Goal: Task Accomplishment & Management: Manage account settings

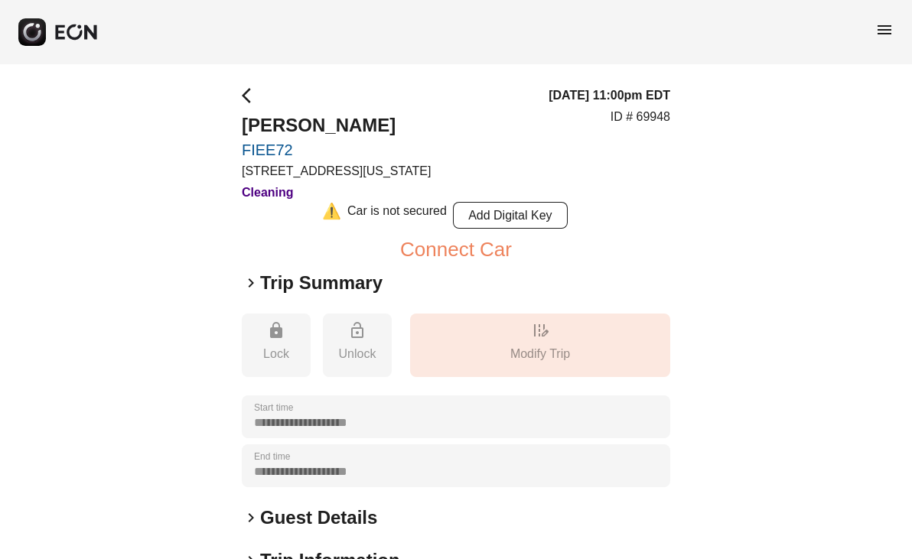
drag, startPoint x: 383, startPoint y: 129, endPoint x: 235, endPoint y: 126, distance: 148.5
copy h2 "[PERSON_NAME]"
click at [251, 98] on span "arrow_back_ios" at bounding box center [251, 95] width 18 height 18
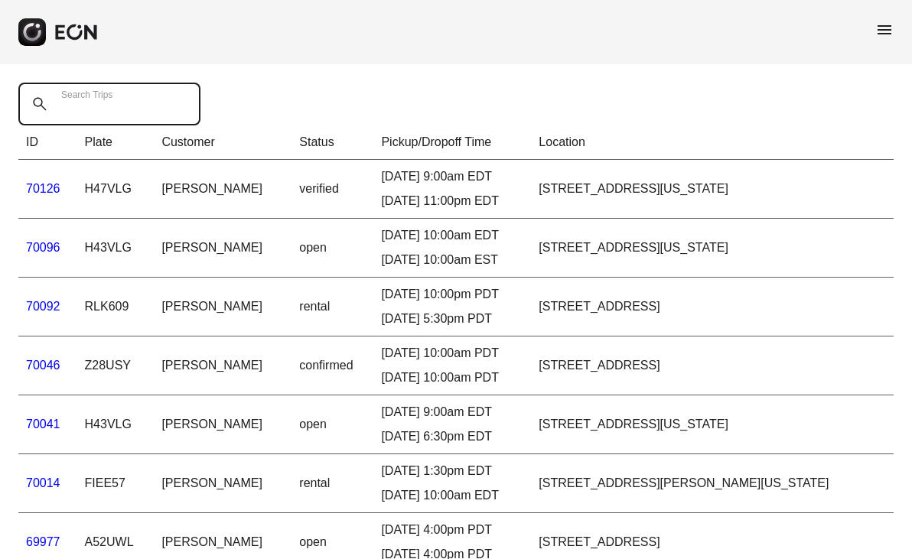
click at [135, 100] on Trips "Search Trips" at bounding box center [109, 104] width 182 height 43
paste Trips "*****"
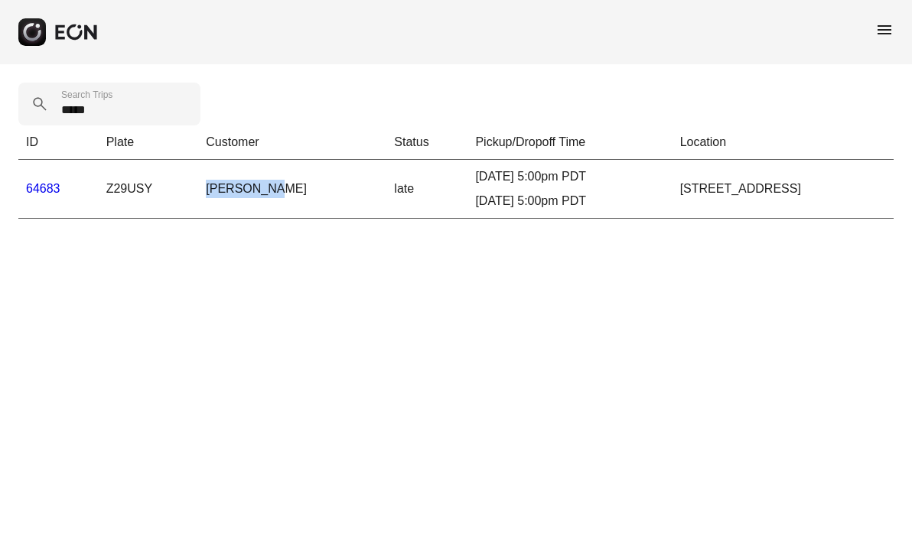
drag, startPoint x: 253, startPoint y: 187, endPoint x: 194, endPoint y: 187, distance: 58.2
click at [198, 187] on td "[PERSON_NAME]" at bounding box center [292, 189] width 188 height 59
copy td "[PERSON_NAME]"
click at [119, 189] on td "Z29USY" at bounding box center [149, 189] width 100 height 59
click at [121, 188] on td "Z29USY" at bounding box center [149, 189] width 100 height 59
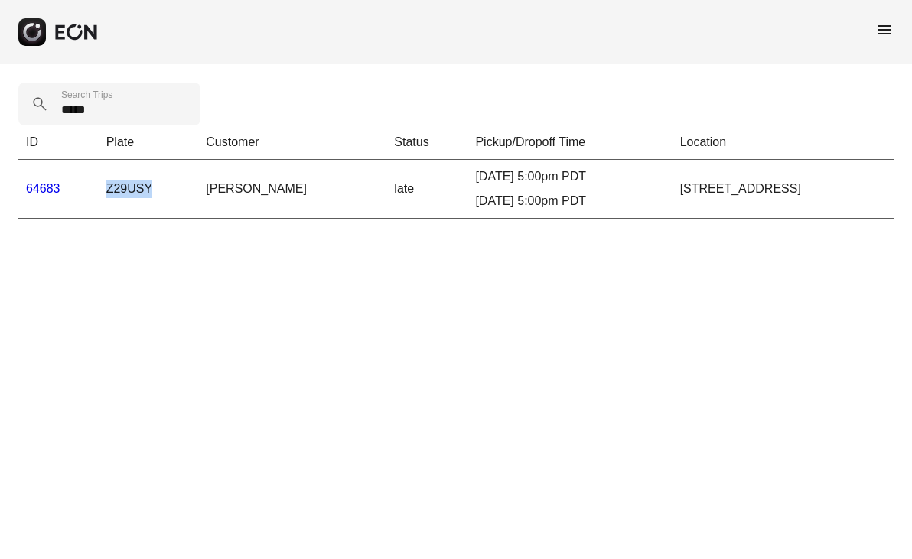
copy td "Z29USY"
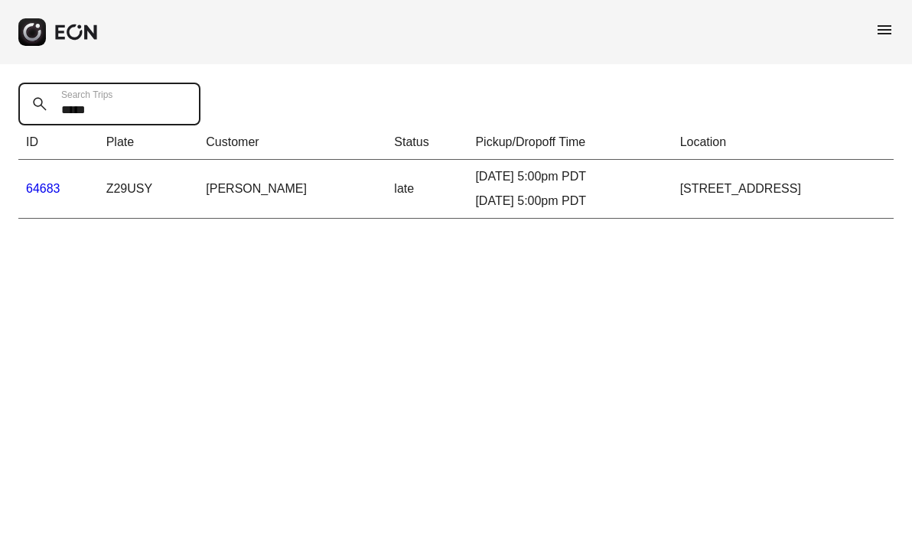
drag, startPoint x: 75, startPoint y: 112, endPoint x: 26, endPoint y: 108, distance: 49.2
click at [26, 108] on Trips "*****" at bounding box center [109, 104] width 182 height 43
paste Trips "text"
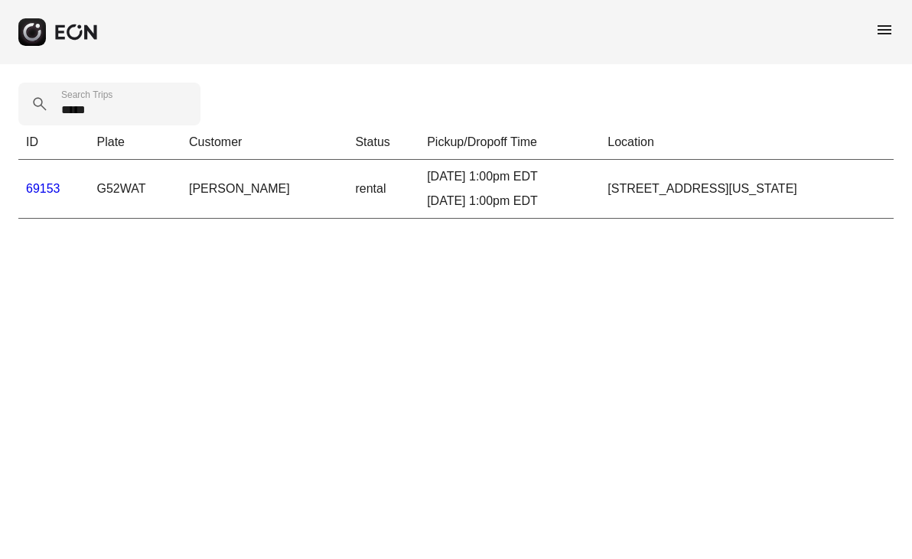
drag, startPoint x: 261, startPoint y: 191, endPoint x: 171, endPoint y: 191, distance: 90.3
click at [181, 191] on td "[PERSON_NAME]" at bounding box center [264, 189] width 166 height 59
copy td "[PERSON_NAME]"
drag, startPoint x: 136, startPoint y: 192, endPoint x: 83, endPoint y: 207, distance: 54.8
click at [90, 195] on td "G52WAT" at bounding box center [136, 189] width 93 height 59
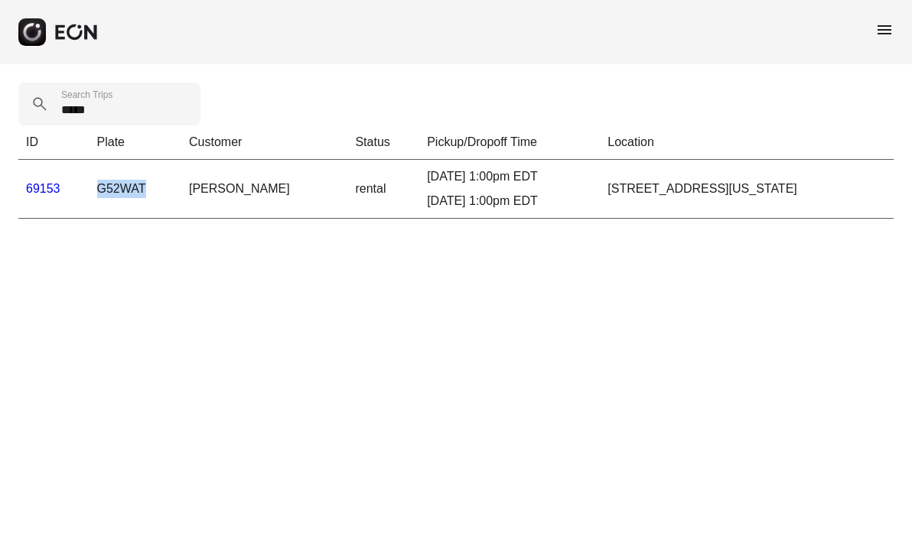
copy td "G52WAT"
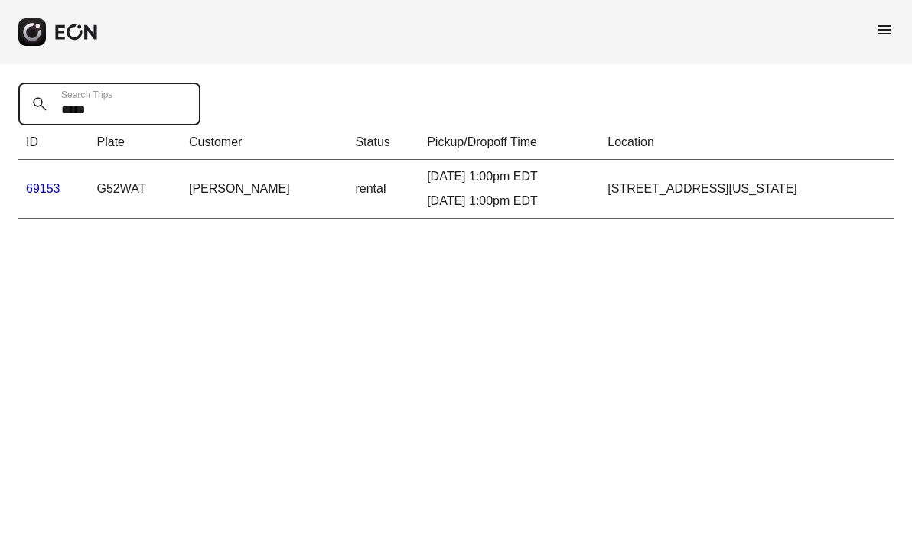
drag, startPoint x: 117, startPoint y: 117, endPoint x: 44, endPoint y: 111, distance: 73.7
click at [44, 111] on div "***** Search Trips" at bounding box center [113, 104] width 191 height 43
paste Trips "text"
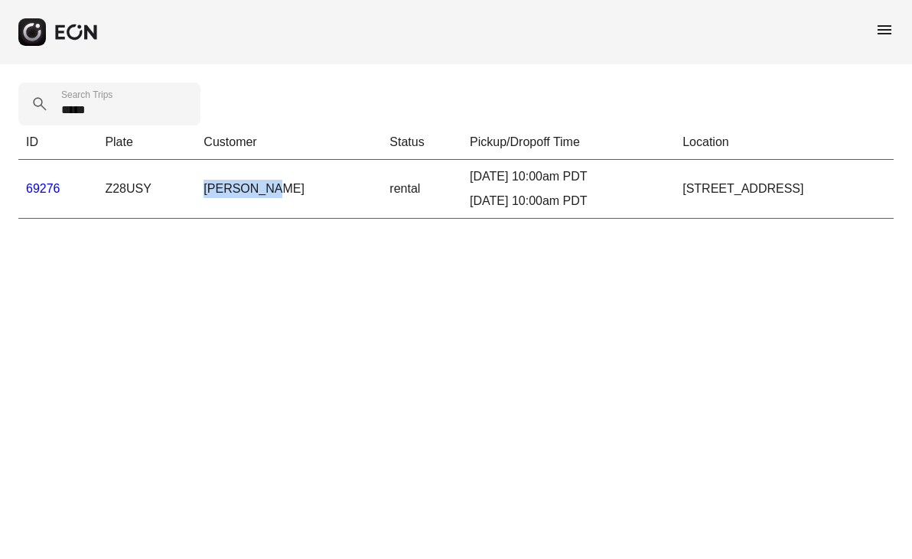
drag, startPoint x: 251, startPoint y: 190, endPoint x: 190, endPoint y: 189, distance: 61.2
click at [196, 189] on td "[PERSON_NAME]" at bounding box center [289, 189] width 186 height 59
copy td "[PERSON_NAME]"
drag, startPoint x: 148, startPoint y: 189, endPoint x: 98, endPoint y: 186, distance: 49.8
click at [98, 186] on td "Z28USY" at bounding box center [146, 189] width 99 height 59
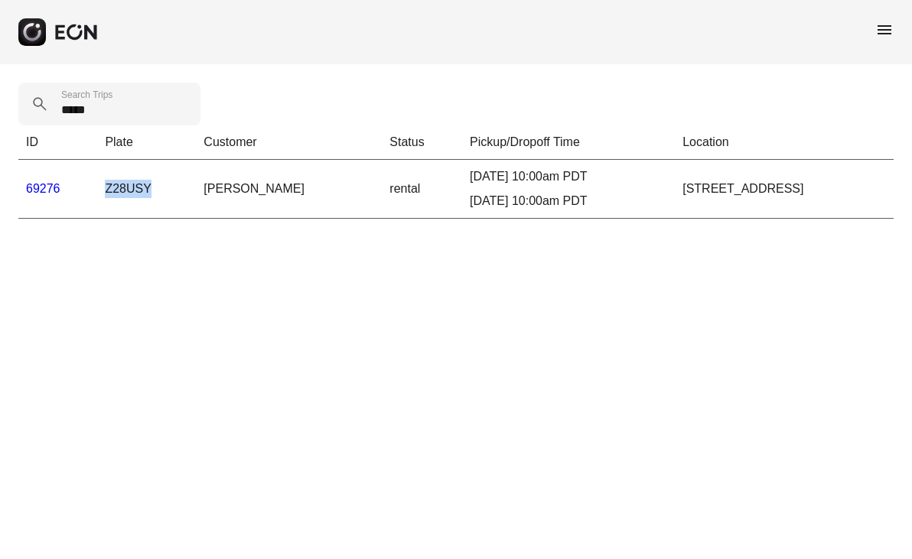
copy td "Z28USY"
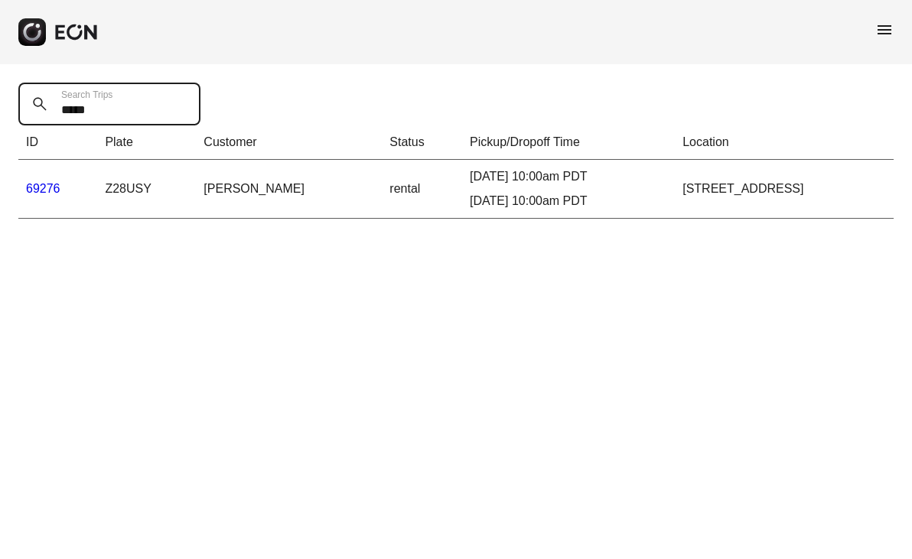
drag, startPoint x: 107, startPoint y: 115, endPoint x: 18, endPoint y: 102, distance: 89.7
click at [18, 102] on Trips "*****" at bounding box center [109, 104] width 182 height 43
paste Trips "text"
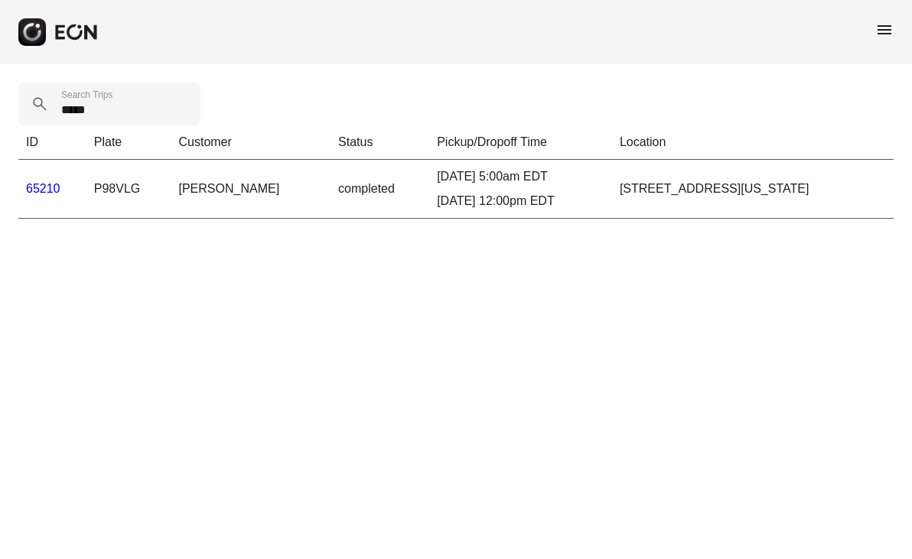
drag, startPoint x: 290, startPoint y: 191, endPoint x: 144, endPoint y: 186, distance: 146.3
click at [171, 186] on td "[PERSON_NAME]" at bounding box center [251, 189] width 160 height 59
copy td "[PERSON_NAME]"
drag, startPoint x: 115, startPoint y: 108, endPoint x: 48, endPoint y: 113, distance: 66.8
click at [48, 113] on Trips "*****" at bounding box center [109, 104] width 182 height 43
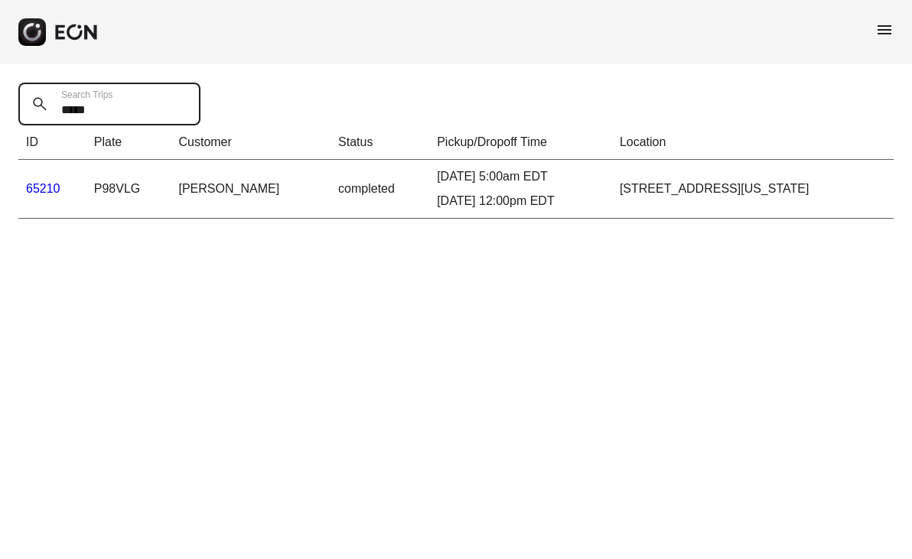
paste Trips "text"
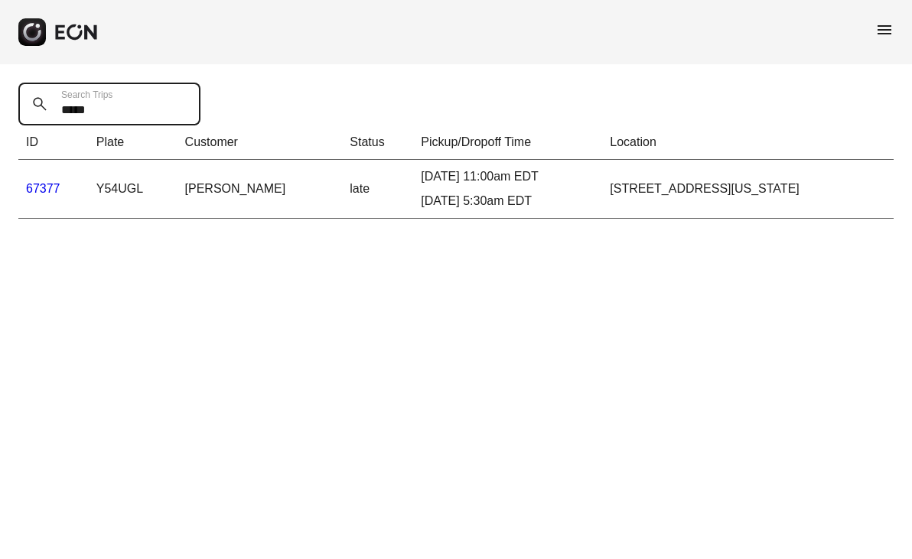
type Trips "*****"
click at [44, 188] on link "67377" at bounding box center [43, 188] width 34 height 13
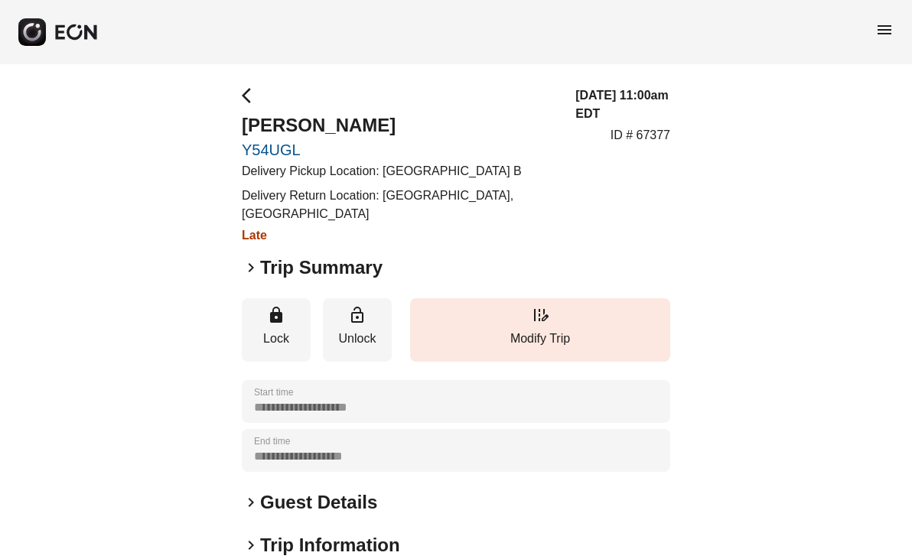
click at [885, 185] on div "**********" at bounding box center [456, 435] width 912 height 742
click at [246, 99] on span "arrow_back_ios" at bounding box center [251, 95] width 18 height 18
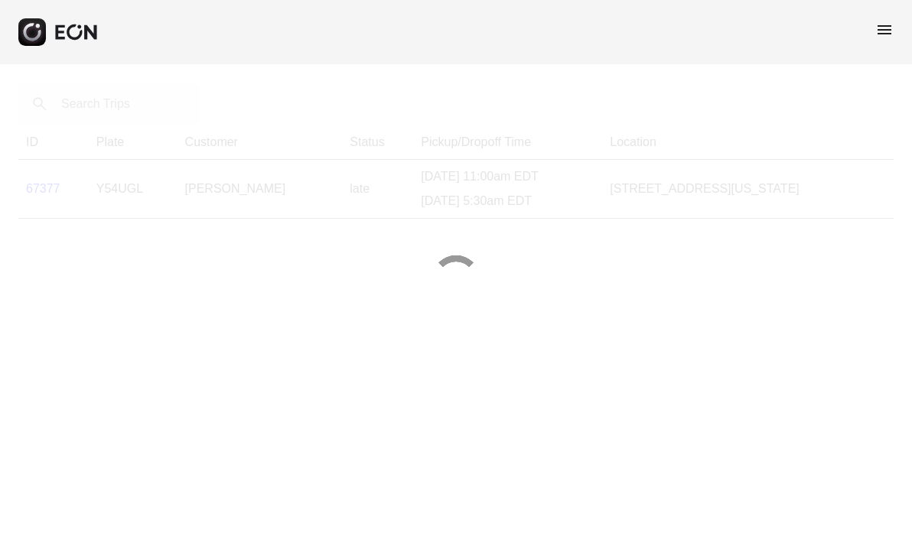
click at [127, 99] on div at bounding box center [456, 279] width 912 height 559
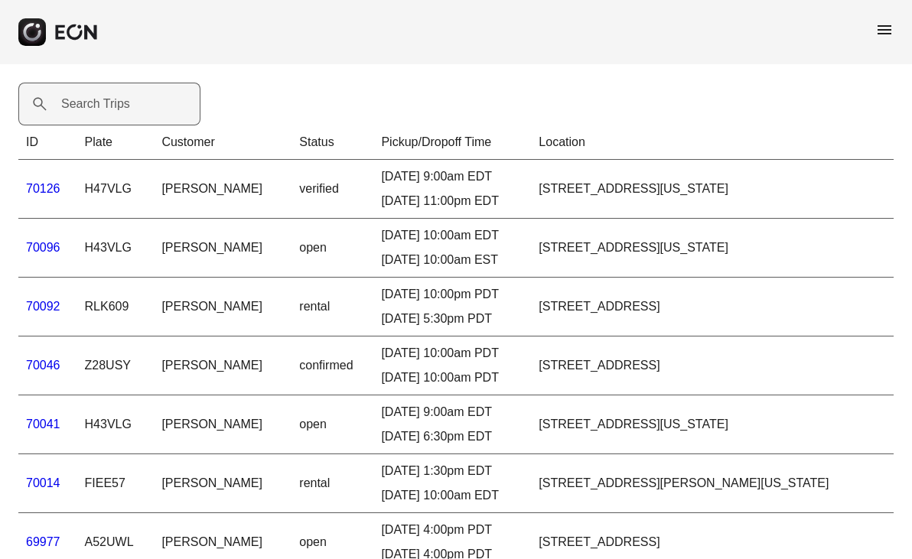
click at [129, 102] on label "Search Trips" at bounding box center [95, 104] width 69 height 18
click at [129, 102] on Trips "Search Trips" at bounding box center [109, 104] width 182 height 43
paste Trips "*****"
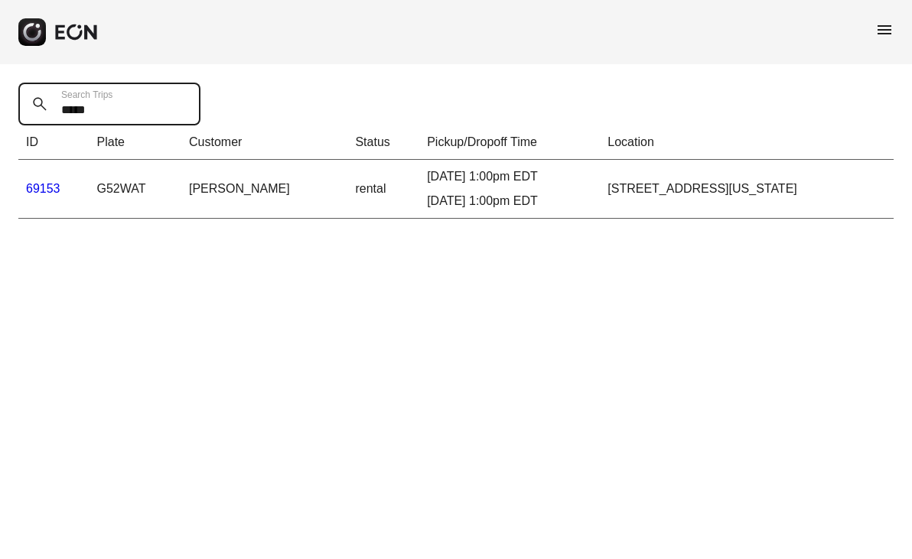
type Trips "*****"
click at [54, 188] on link "69153" at bounding box center [43, 188] width 34 height 13
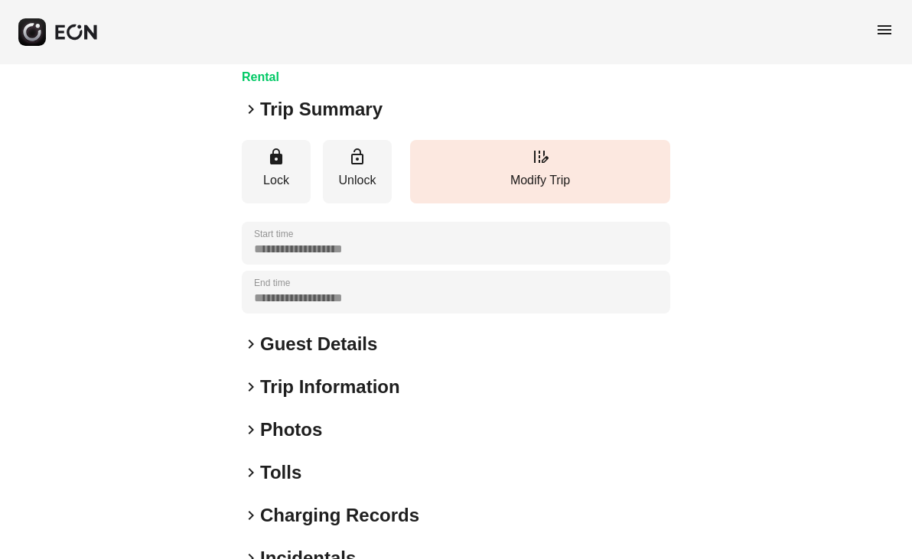
scroll to position [203, 0]
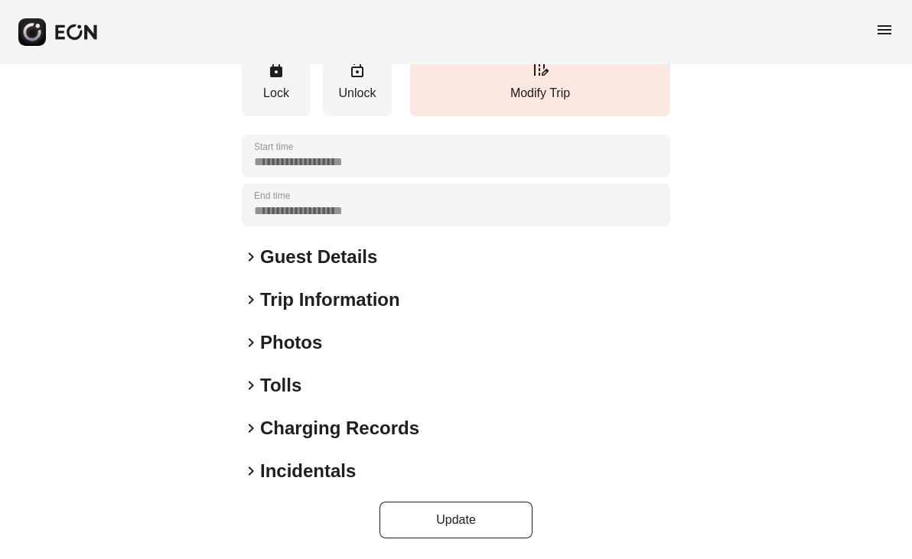
click at [249, 467] on span "keyboard_arrow_right" at bounding box center [251, 471] width 18 height 18
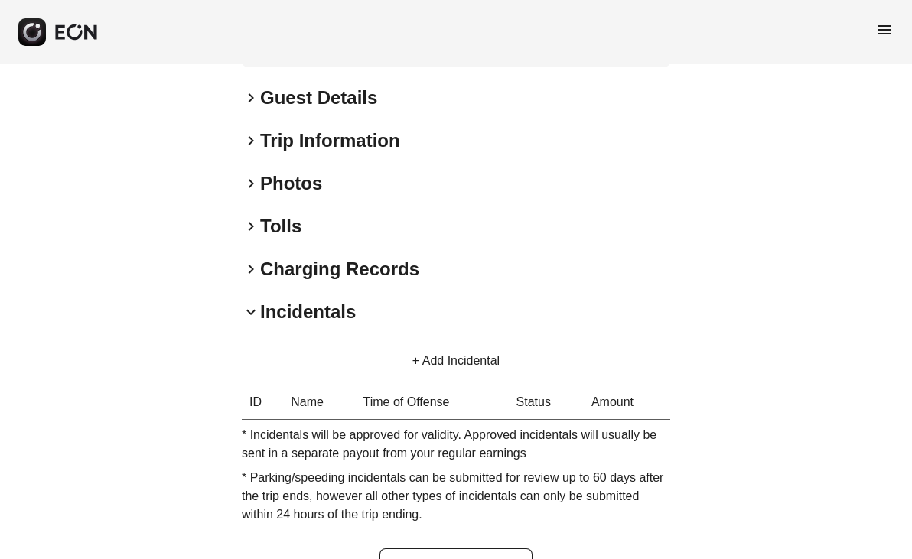
scroll to position [407, 0]
